Goal: Navigation & Orientation: Find specific page/section

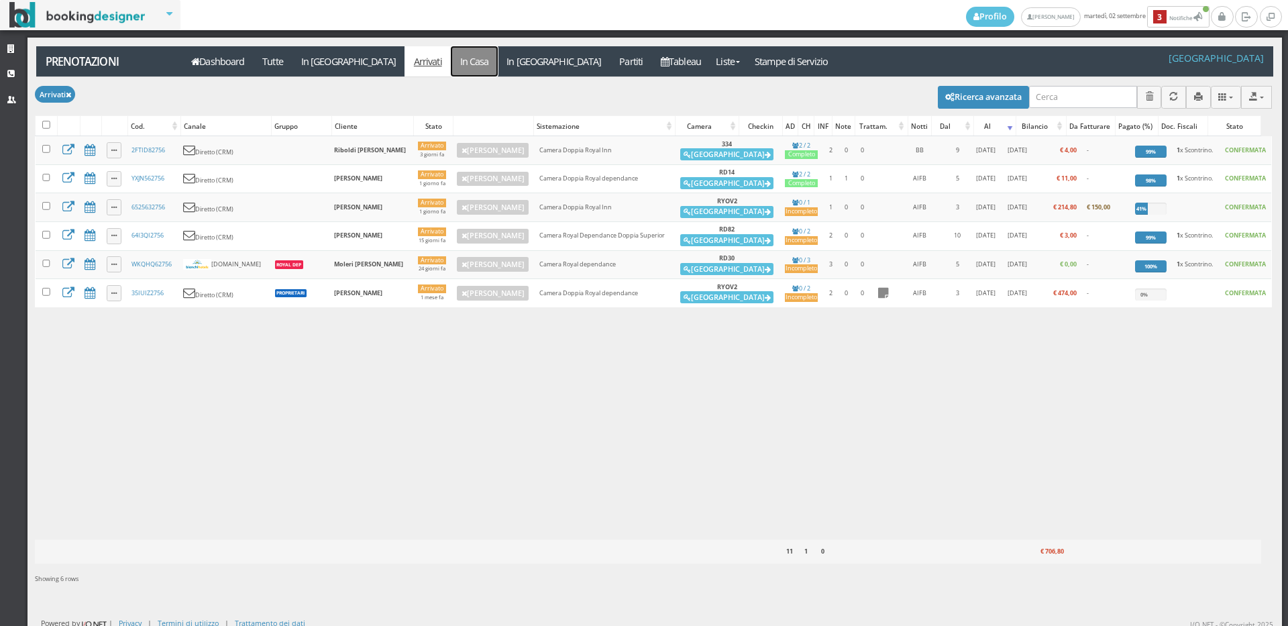
click at [451, 67] on link "In Casa" at bounding box center [474, 61] width 47 height 30
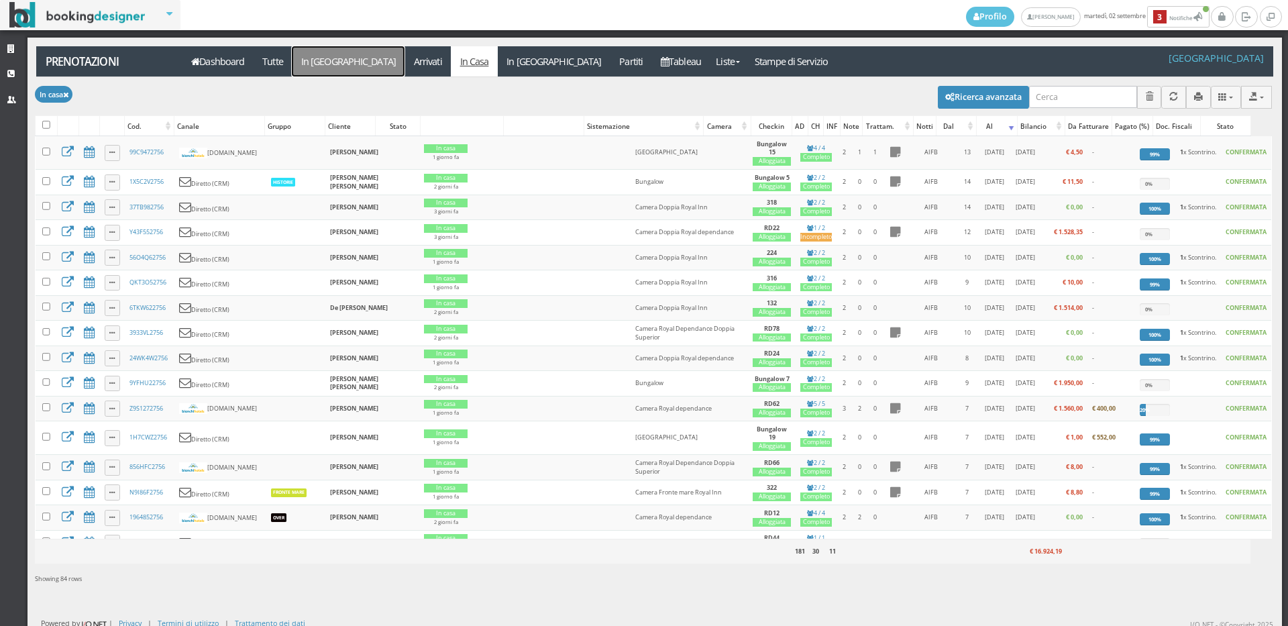
click at [333, 54] on link "In [GEOGRAPHIC_DATA]" at bounding box center [348, 61] width 113 height 30
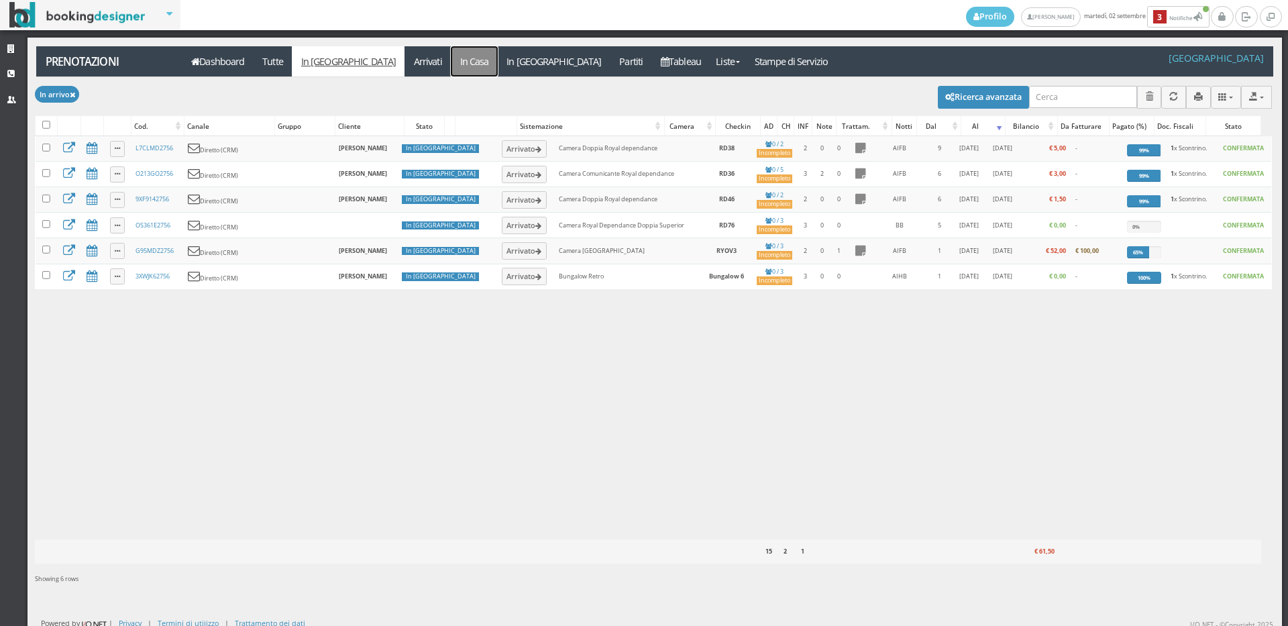
click at [451, 60] on link "In Casa" at bounding box center [474, 61] width 47 height 30
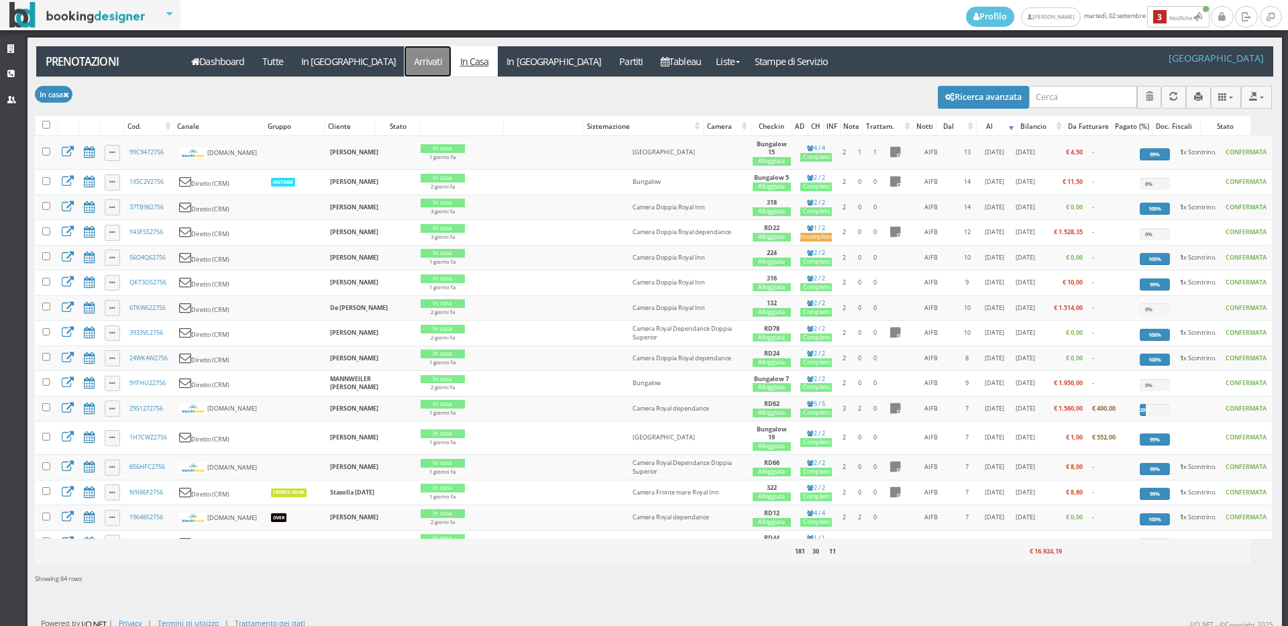
click at [404, 62] on link "Arrivati" at bounding box center [427, 61] width 46 height 30
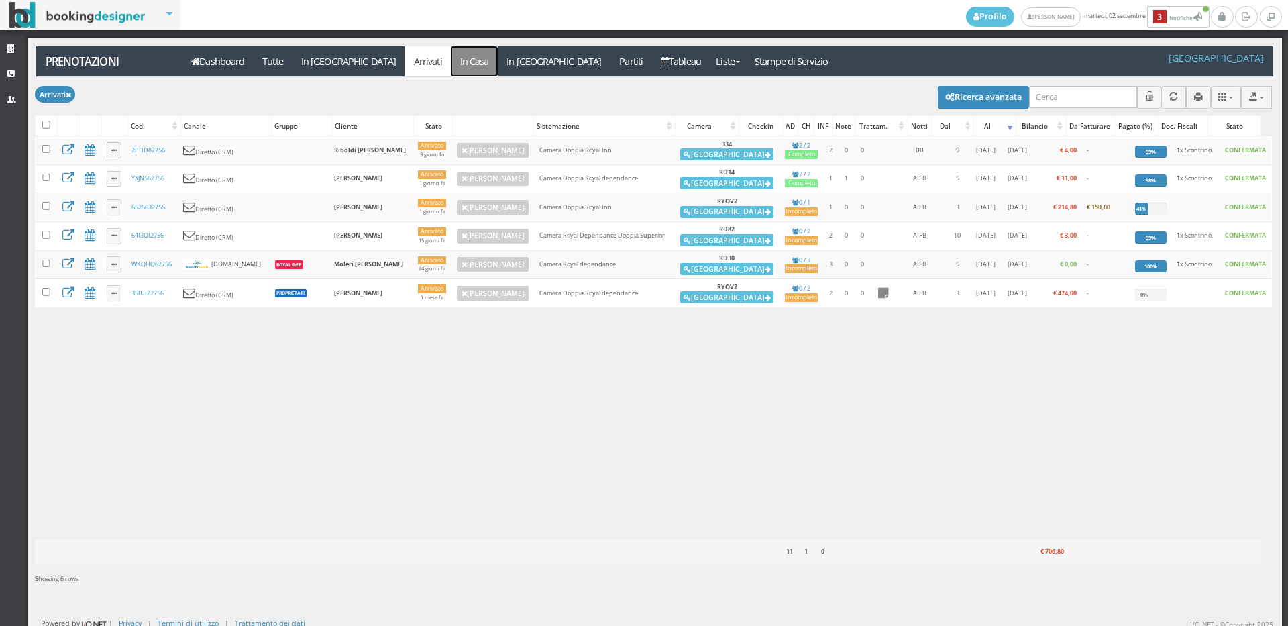
click at [451, 58] on link "In Casa" at bounding box center [474, 61] width 47 height 30
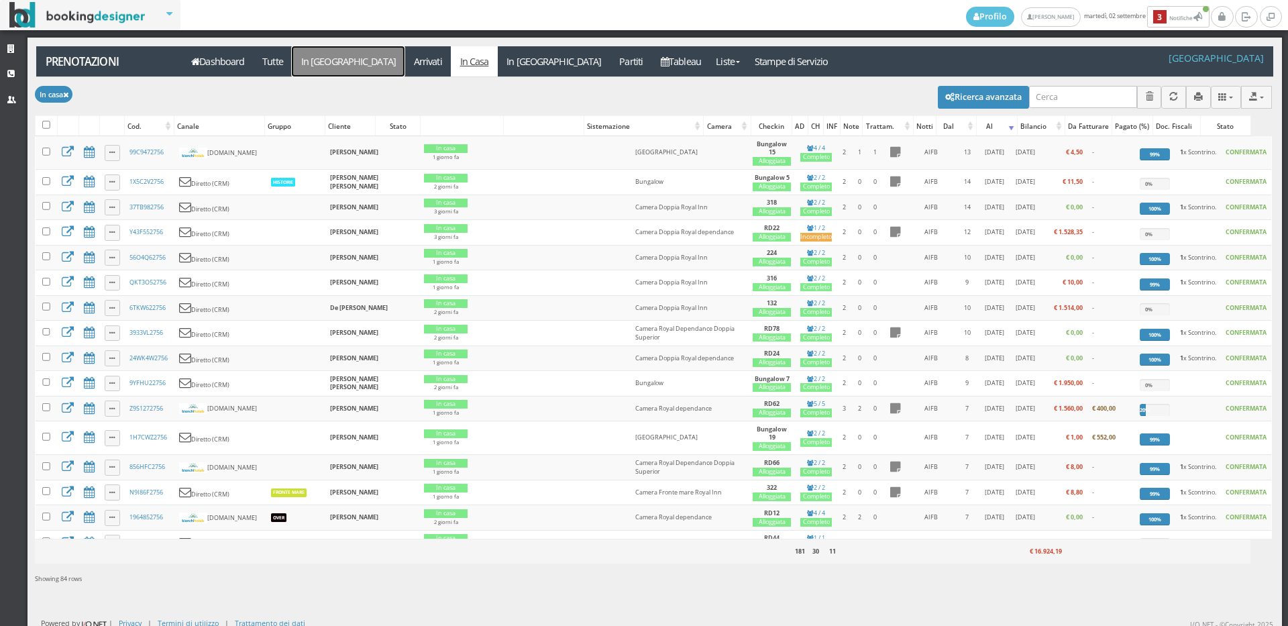
click at [308, 57] on link "In [GEOGRAPHIC_DATA]" at bounding box center [348, 61] width 113 height 30
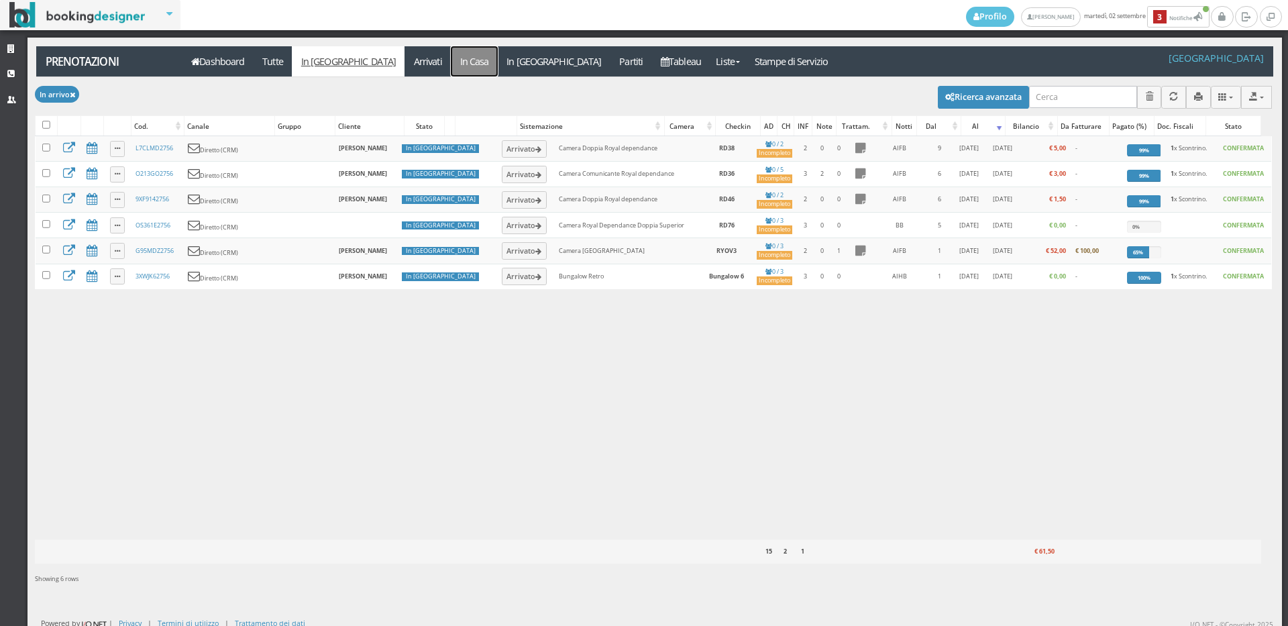
click at [451, 72] on link "In Casa" at bounding box center [474, 61] width 47 height 30
